Goal: Task Accomplishment & Management: Use online tool/utility

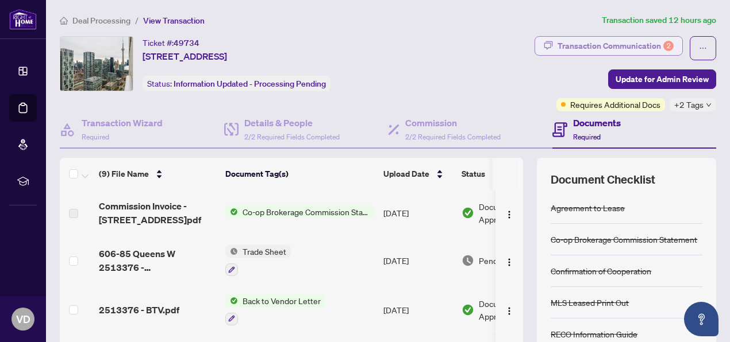
click at [610, 41] on div "Transaction Communication 2" at bounding box center [615, 46] width 116 height 18
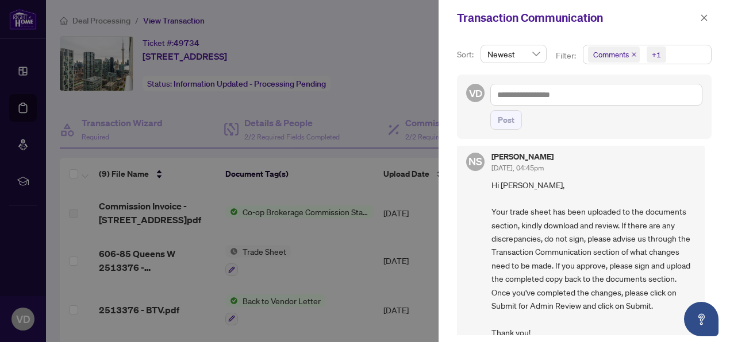
scroll to position [57, 0]
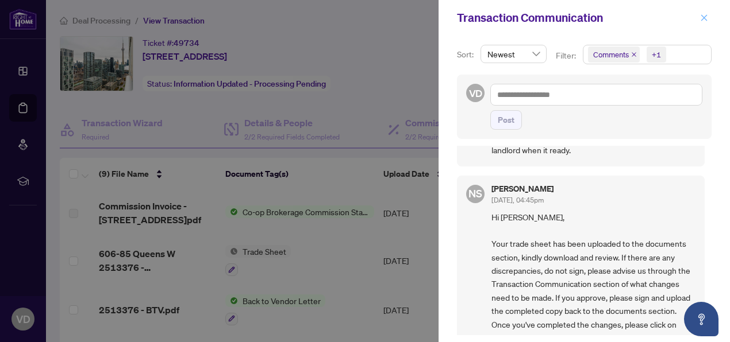
click at [704, 18] on icon "close" at bounding box center [704, 17] width 6 height 6
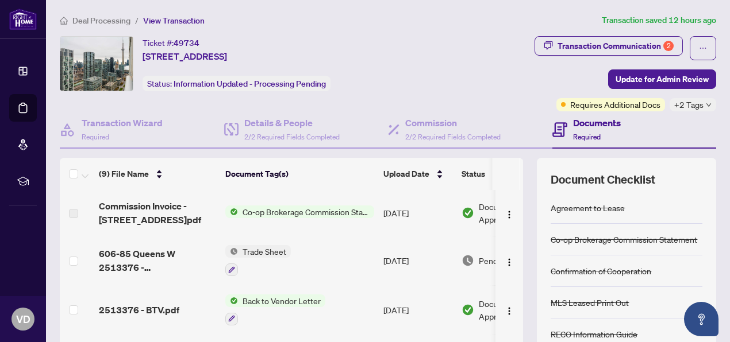
click at [706, 104] on icon "down" at bounding box center [708, 104] width 5 height 3
click at [542, 81] on div "Transaction Communication 2 Update for Admin Review Requires Additional Docs +2…" at bounding box center [576, 73] width 282 height 75
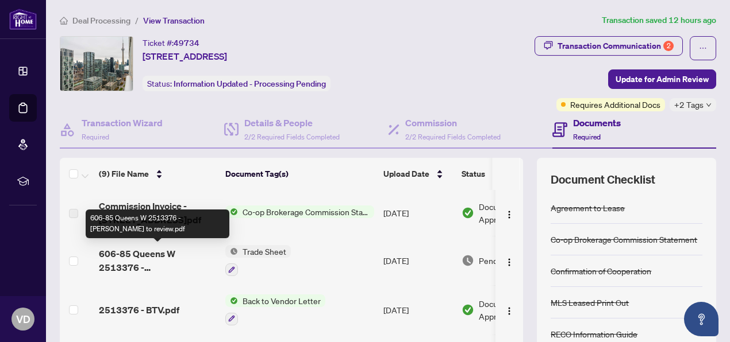
click at [165, 248] on span "606-85 Queens W 2513376 - [PERSON_NAME] to review.pdf" at bounding box center [157, 261] width 117 height 28
